Goal: Transaction & Acquisition: Purchase product/service

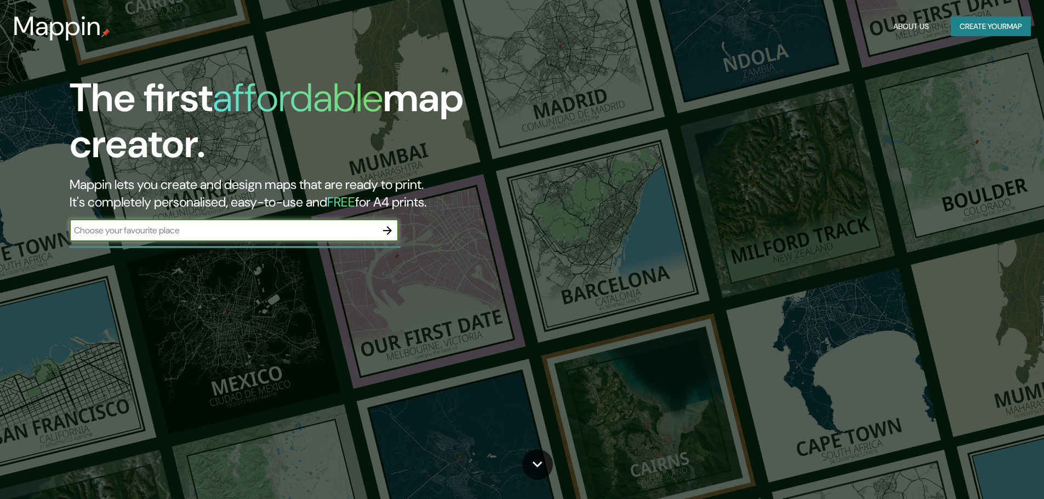
click at [265, 228] on input "text" at bounding box center [223, 230] width 307 height 13
type input "[GEOGRAPHIC_DATA]"
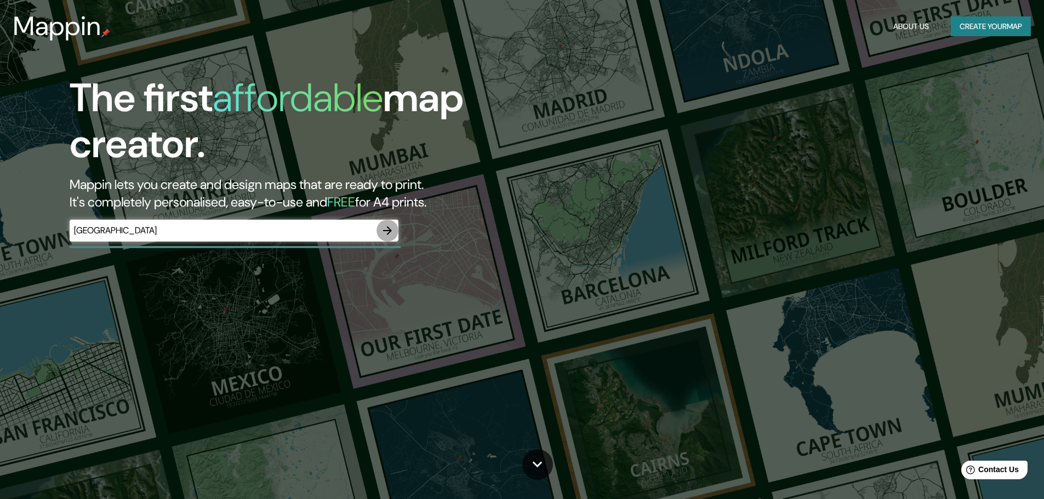
click at [390, 231] on icon "button" at bounding box center [387, 230] width 9 height 9
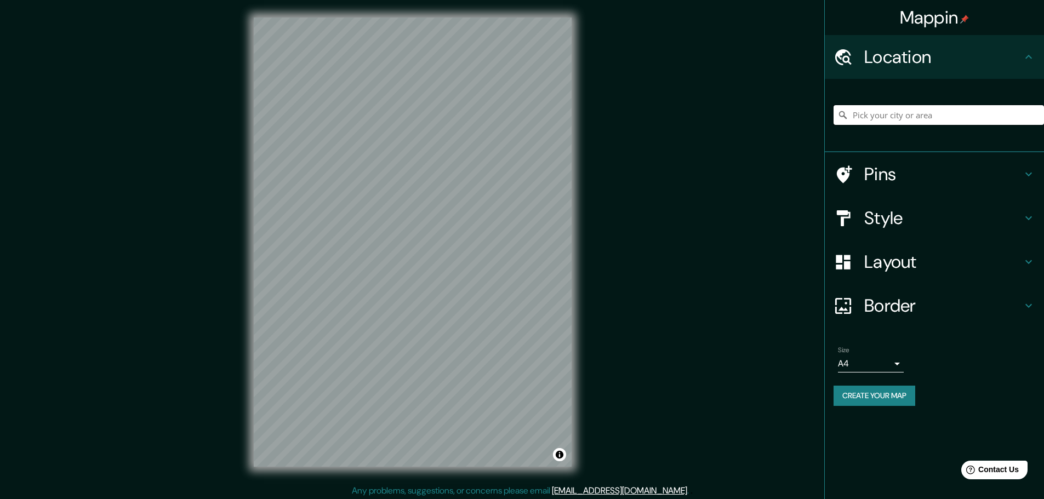
click at [898, 112] on input "Pick your city or area" at bounding box center [938, 115] width 210 height 20
click at [890, 119] on input "[GEOGRAPHIC_DATA], [GEOGRAPHIC_DATA], [GEOGRAPHIC_DATA]" at bounding box center [938, 115] width 210 height 20
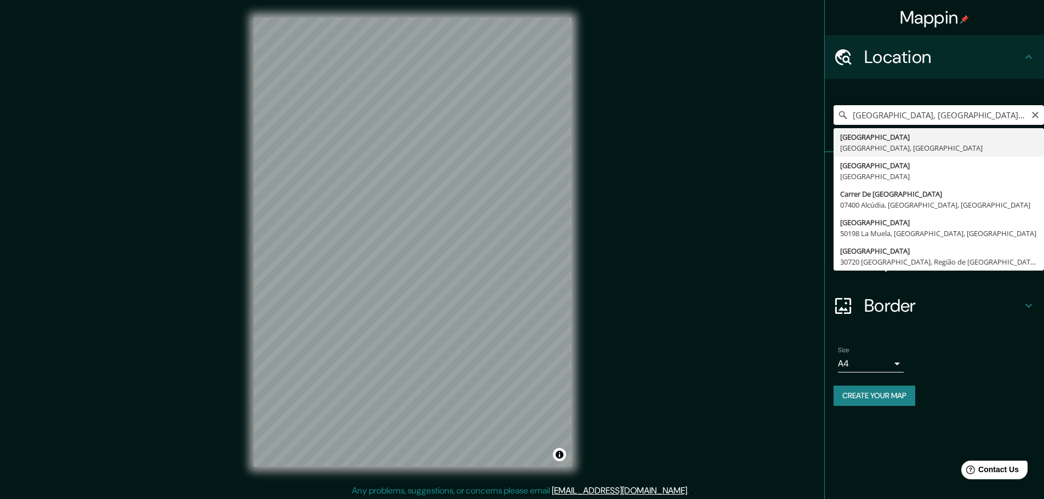
paste input "[STREET_ADDRESS]"
click at [911, 116] on input "[STREET_ADDRESS]" at bounding box center [938, 115] width 210 height 20
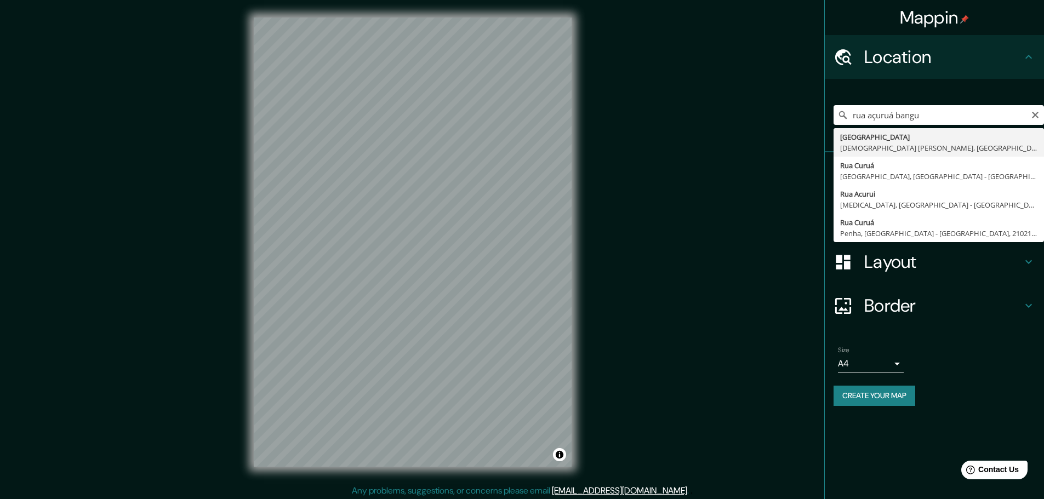
type input "[GEOGRAPHIC_DATA], [DEMOGRAPHIC_DATA][GEOGRAPHIC_DATA][PERSON_NAME], [GEOGRAPHI…"
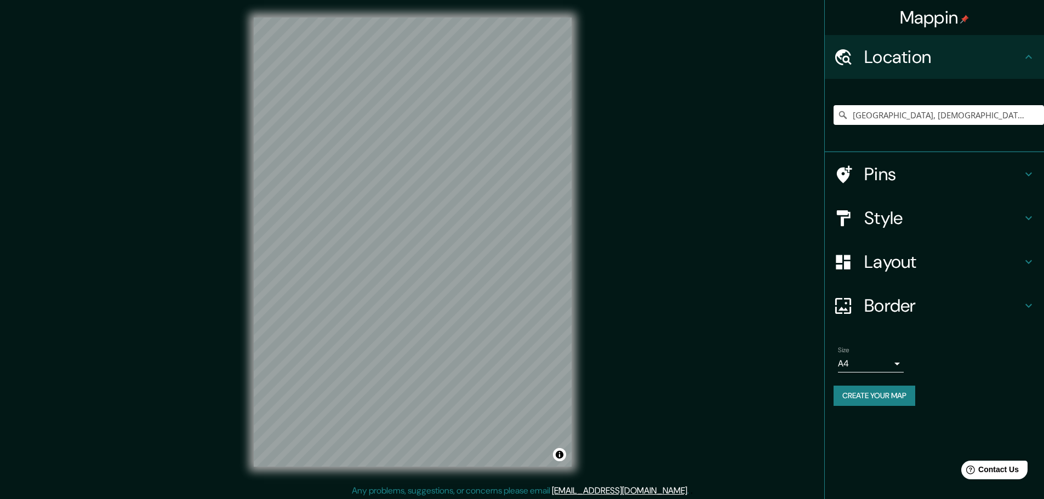
click at [1013, 218] on h4 "Style" at bounding box center [943, 218] width 158 height 22
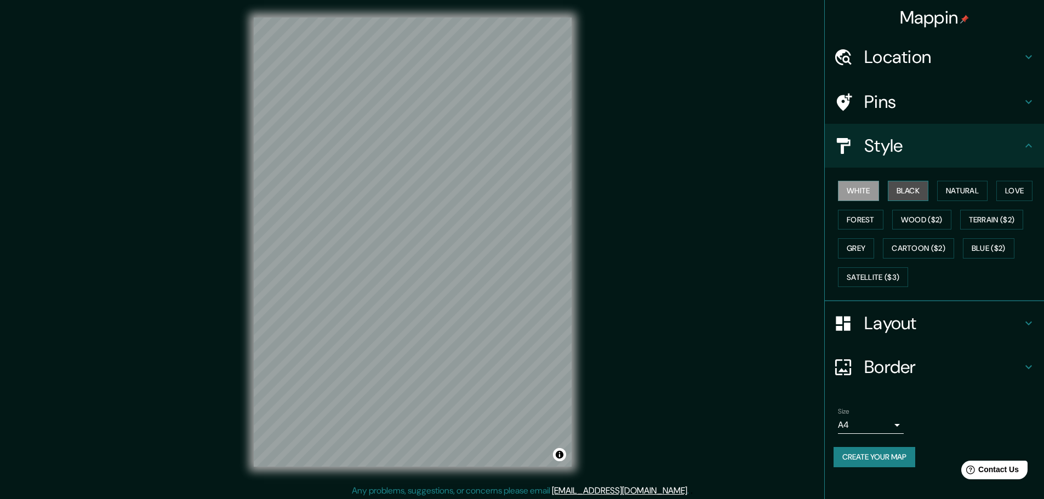
click at [903, 193] on button "Black" at bounding box center [908, 191] width 41 height 20
click at [872, 194] on button "White" at bounding box center [858, 191] width 41 height 20
click at [951, 193] on button "Natural" at bounding box center [962, 191] width 50 height 20
click at [1007, 191] on button "Love" at bounding box center [1014, 191] width 36 height 20
click at [865, 220] on button "Forest" at bounding box center [860, 220] width 45 height 20
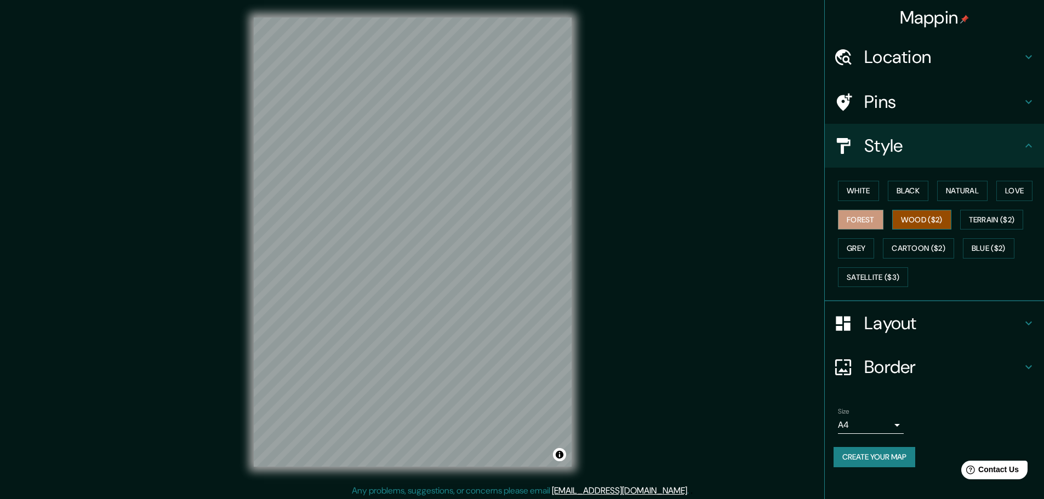
click at [903, 221] on button "Wood ($2)" at bounding box center [921, 220] width 59 height 20
click at [994, 219] on button "Terrain ($2)" at bounding box center [992, 220] width 64 height 20
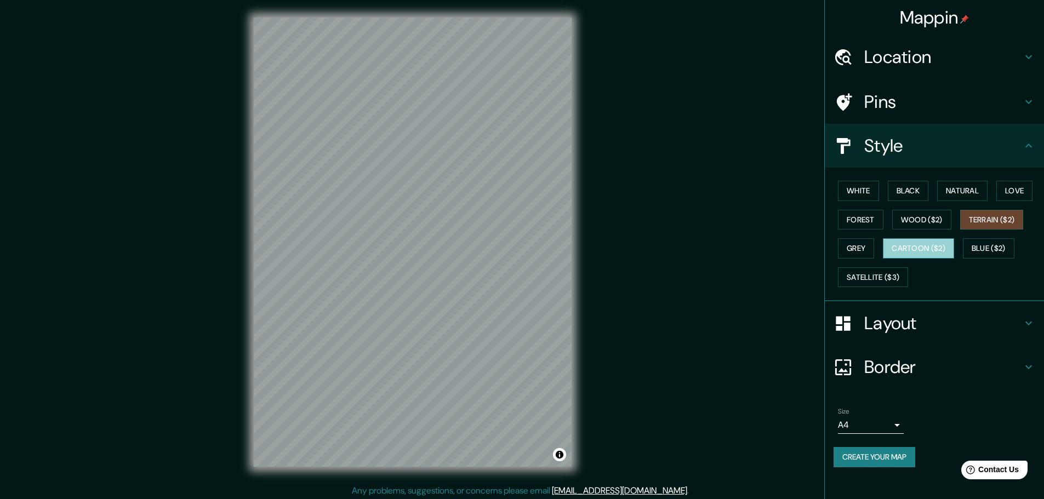
click at [904, 250] on button "Cartoon ($2)" at bounding box center [918, 248] width 71 height 20
click at [857, 192] on button "White" at bounding box center [858, 191] width 41 height 20
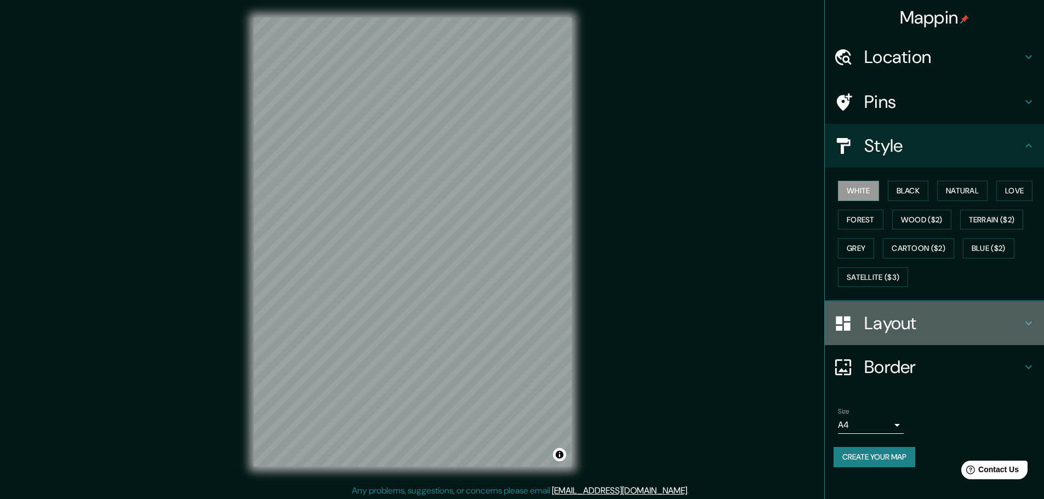
click at [887, 320] on h4 "Layout" at bounding box center [943, 323] width 158 height 22
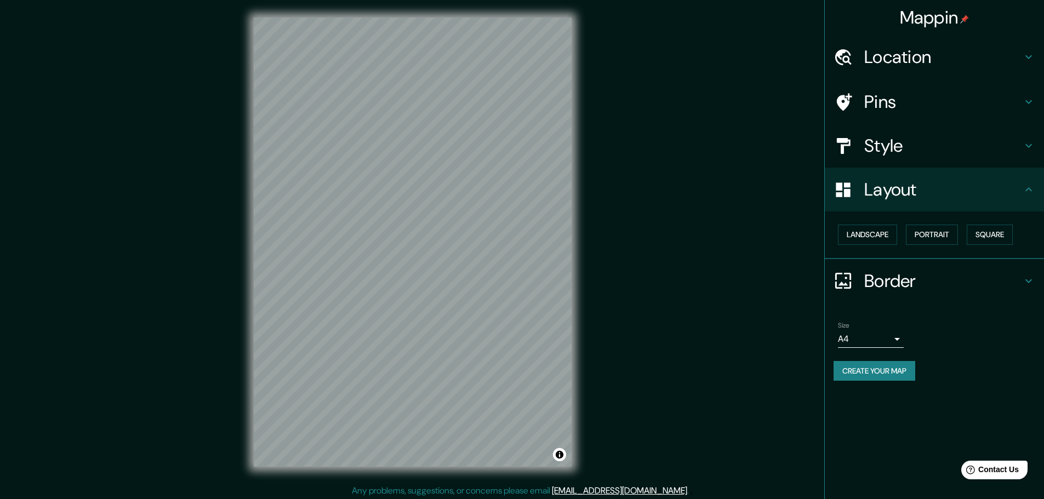
click at [880, 284] on h4 "Border" at bounding box center [943, 281] width 158 height 22
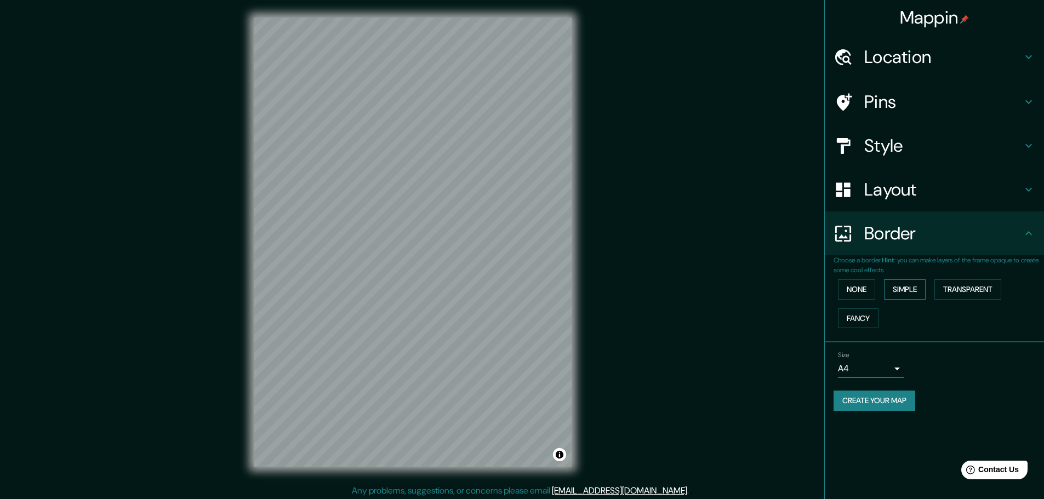
click at [909, 293] on button "Simple" at bounding box center [905, 289] width 42 height 20
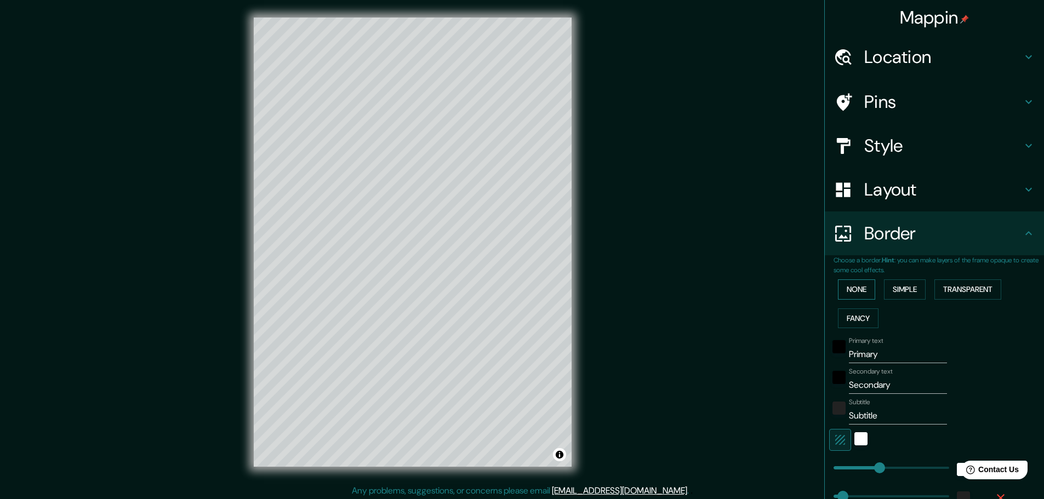
click at [849, 292] on button "None" at bounding box center [856, 289] width 37 height 20
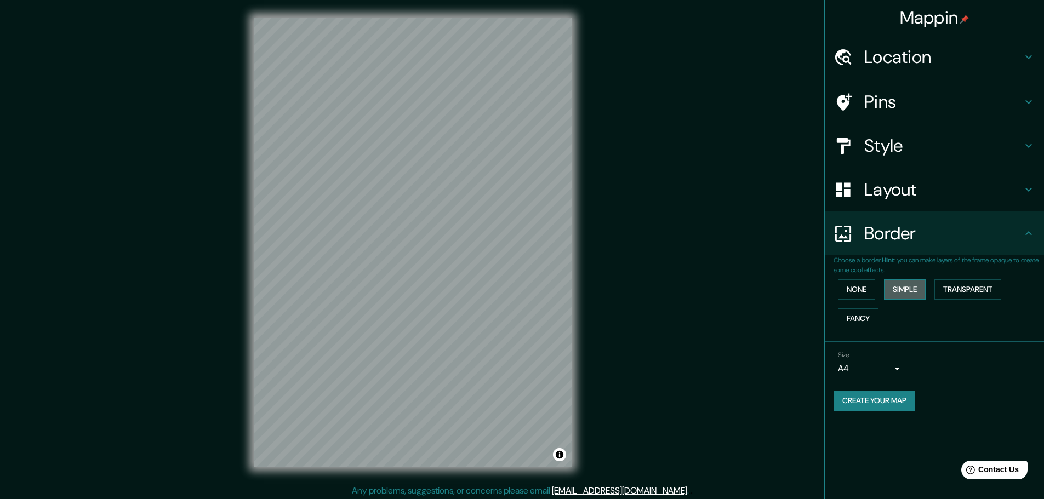
click at [902, 291] on button "Simple" at bounding box center [905, 289] width 42 height 20
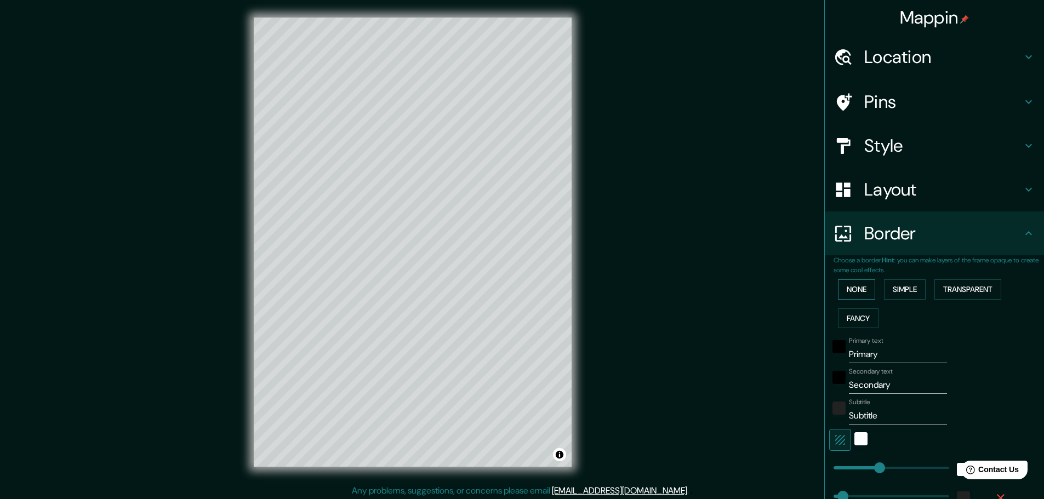
click at [865, 288] on button "None" at bounding box center [856, 289] width 37 height 20
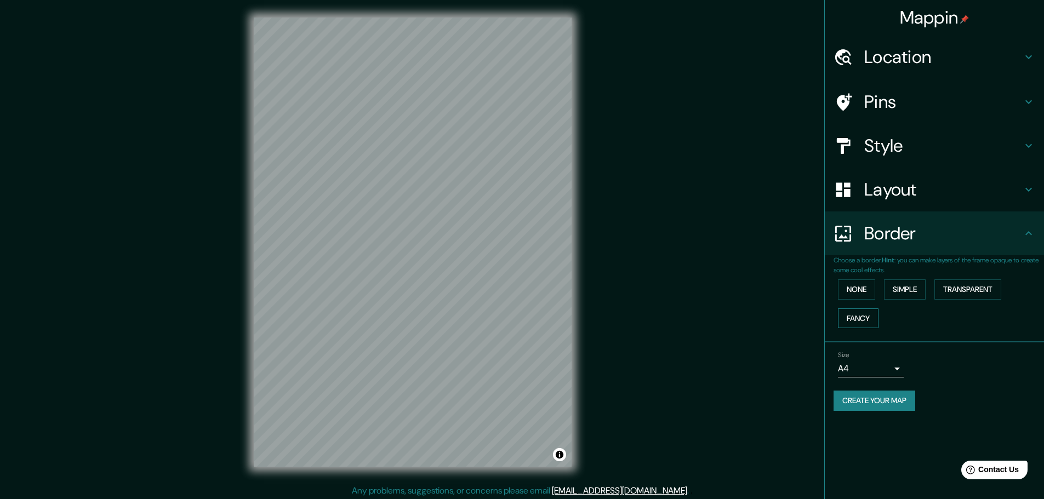
click at [865, 316] on button "Fancy" at bounding box center [858, 319] width 41 height 20
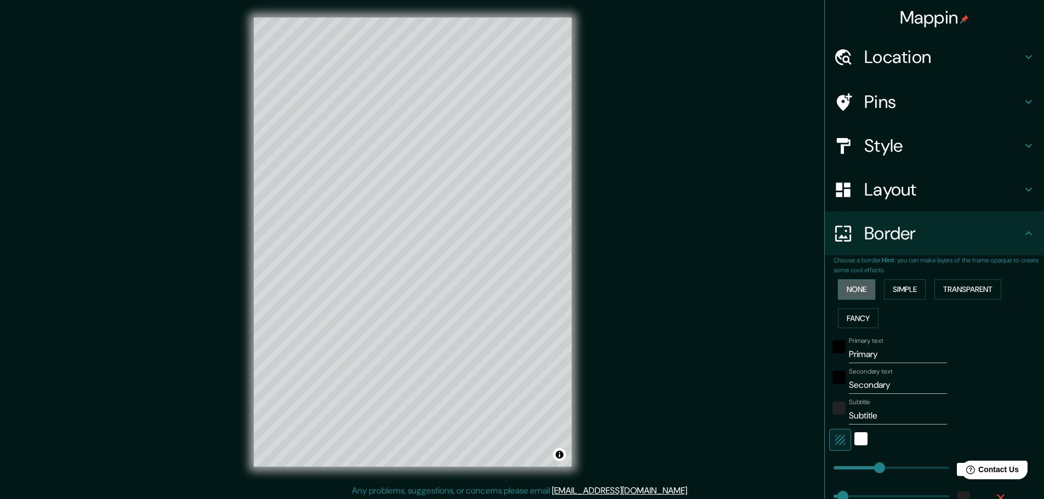
click at [861, 296] on button "None" at bounding box center [856, 289] width 37 height 20
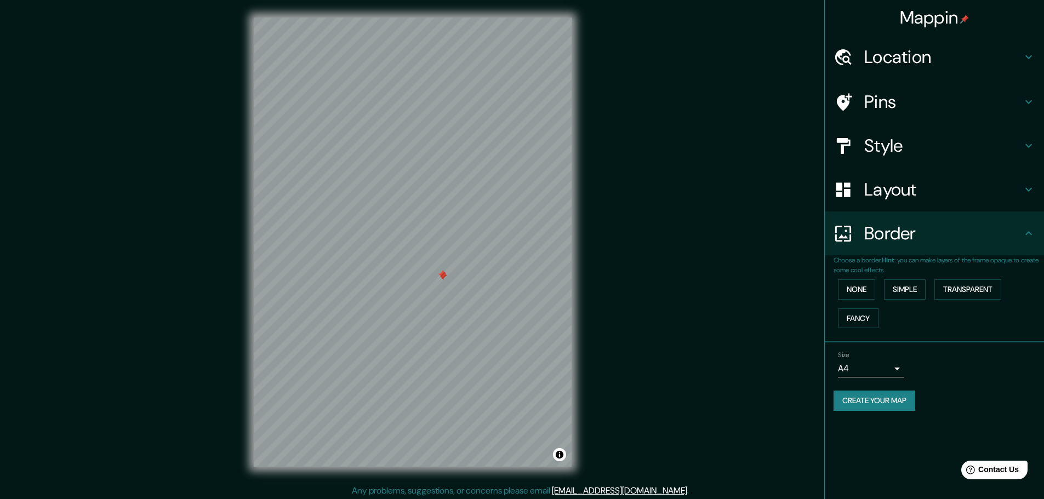
click at [914, 98] on h4 "Pins" at bounding box center [943, 102] width 158 height 22
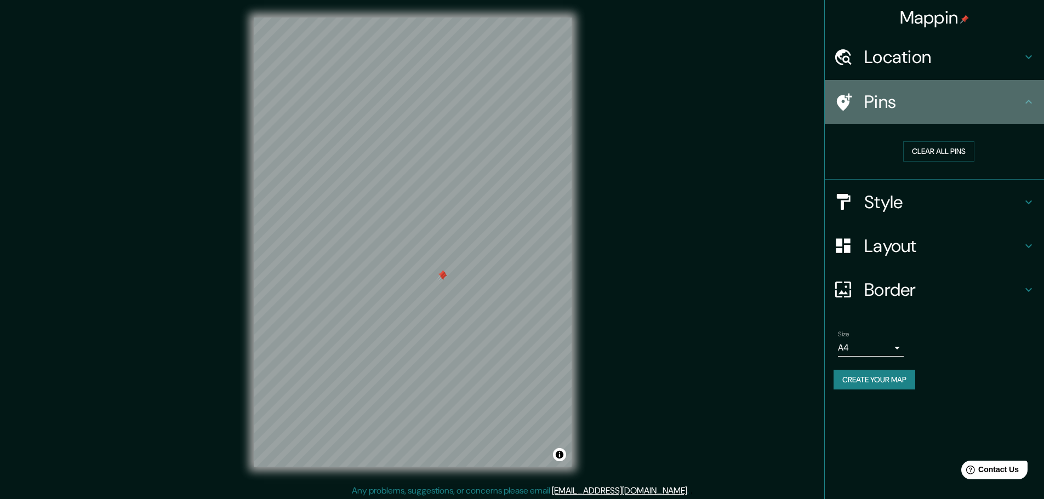
click at [935, 114] on div "Pins" at bounding box center [934, 102] width 219 height 44
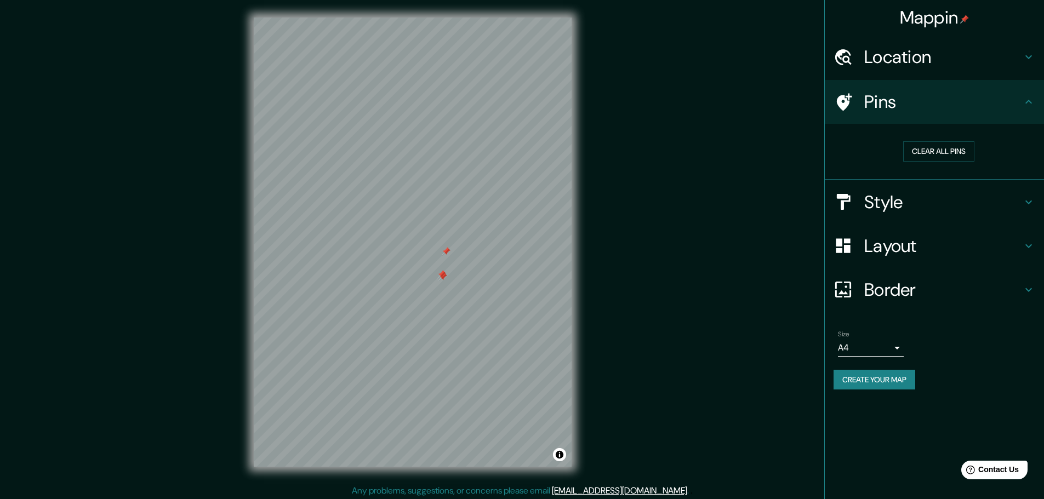
scroll to position [3, 0]
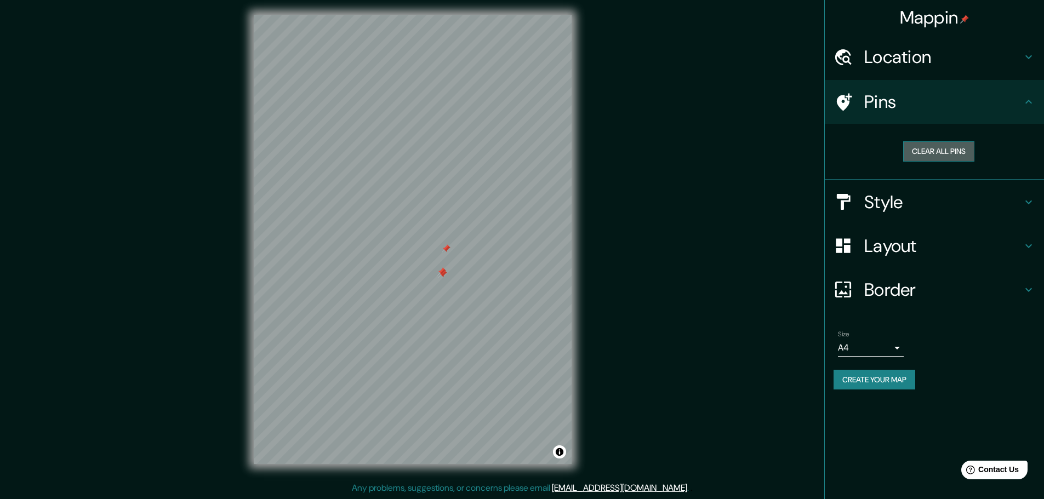
click at [941, 152] on button "Clear all pins" at bounding box center [938, 151] width 71 height 20
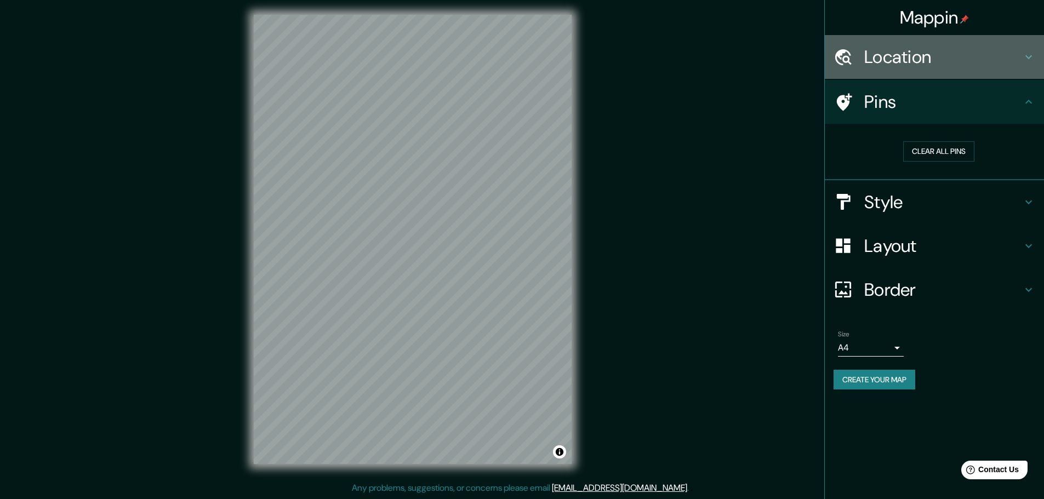
click at [918, 65] on h4 "Location" at bounding box center [943, 57] width 158 height 22
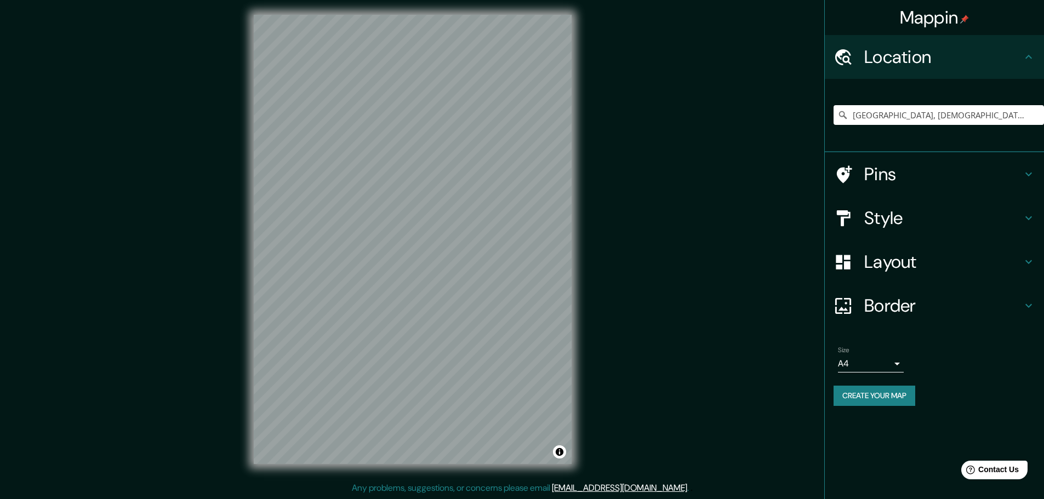
click at [918, 65] on h4 "Location" at bounding box center [943, 57] width 158 height 22
click at [889, 217] on h4 "Style" at bounding box center [943, 218] width 158 height 22
